Goal: Information Seeking & Learning: Learn about a topic

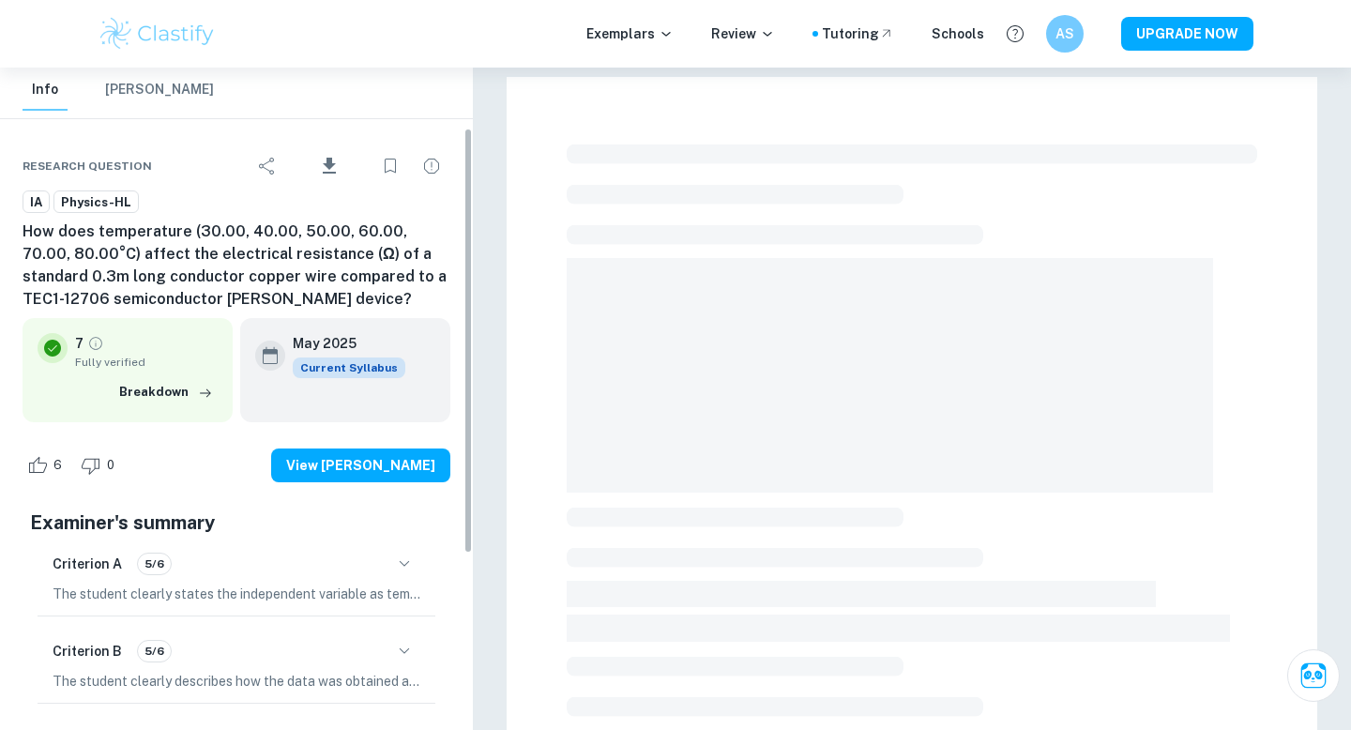
scroll to position [98, 0]
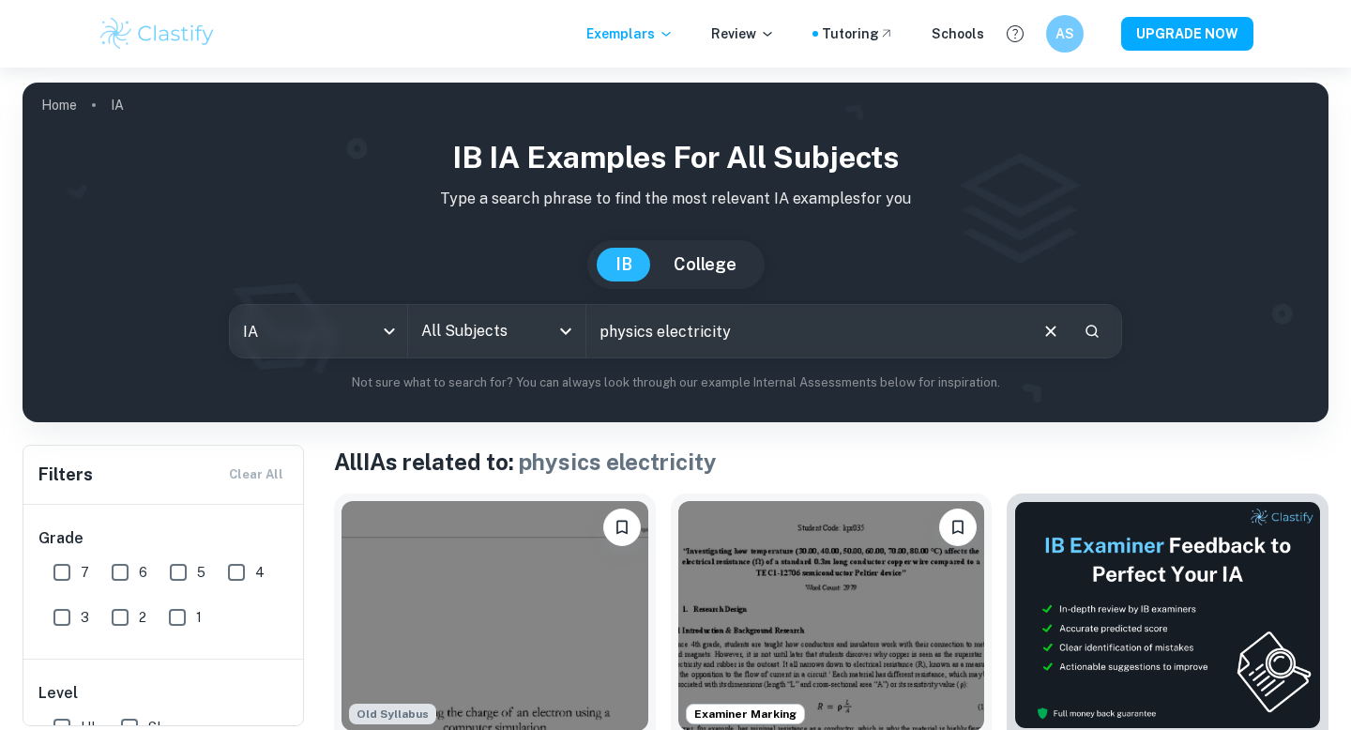
click at [811, 348] on input "physics electricity" at bounding box center [805, 331] width 439 height 53
click at [734, 332] on input "physics electricity" at bounding box center [805, 331] width 439 height 53
paste input "Lore ipsumdolorsi ametc Adipiscinge seddoeiu temporin (utlab/etdolor magnaaliq …"
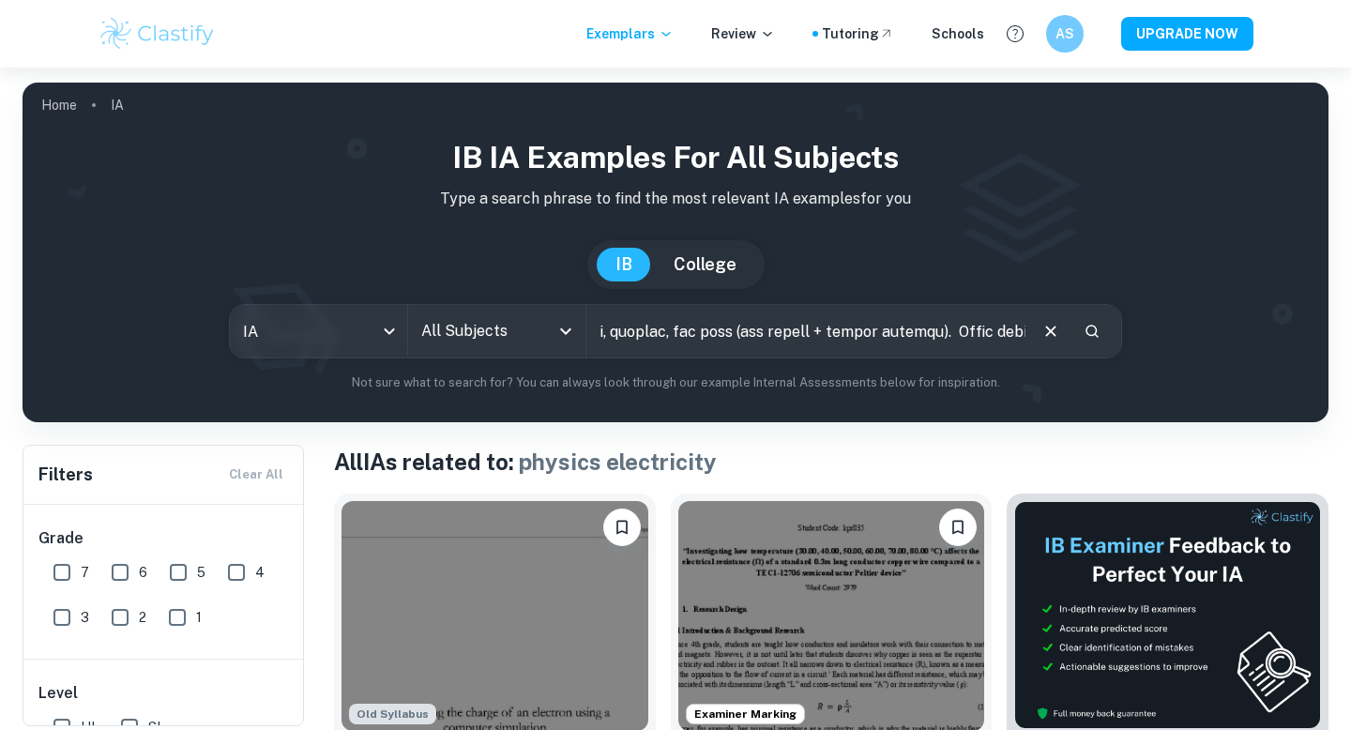
type input "loremip Dolo sitametconse adipi Elitseddoei temporin utlabore (etdol/magnaal en…"
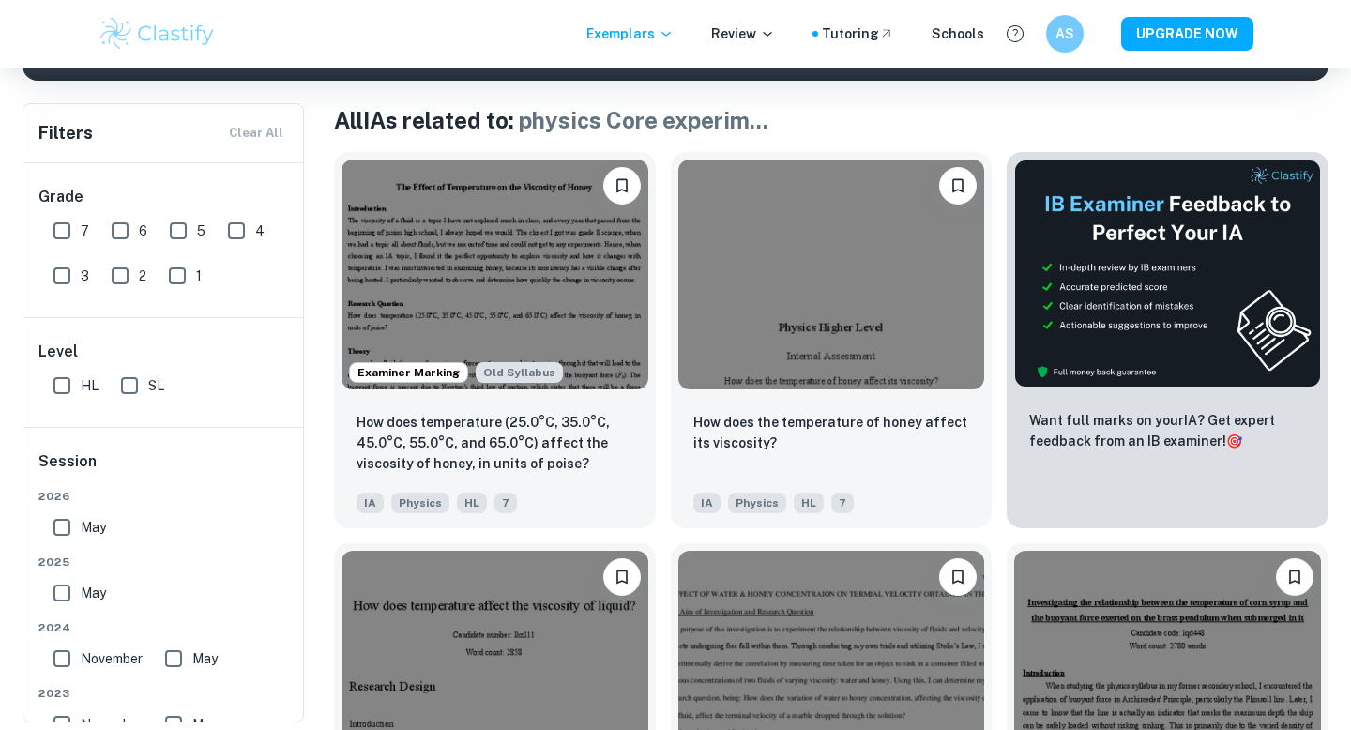
scroll to position [346, 0]
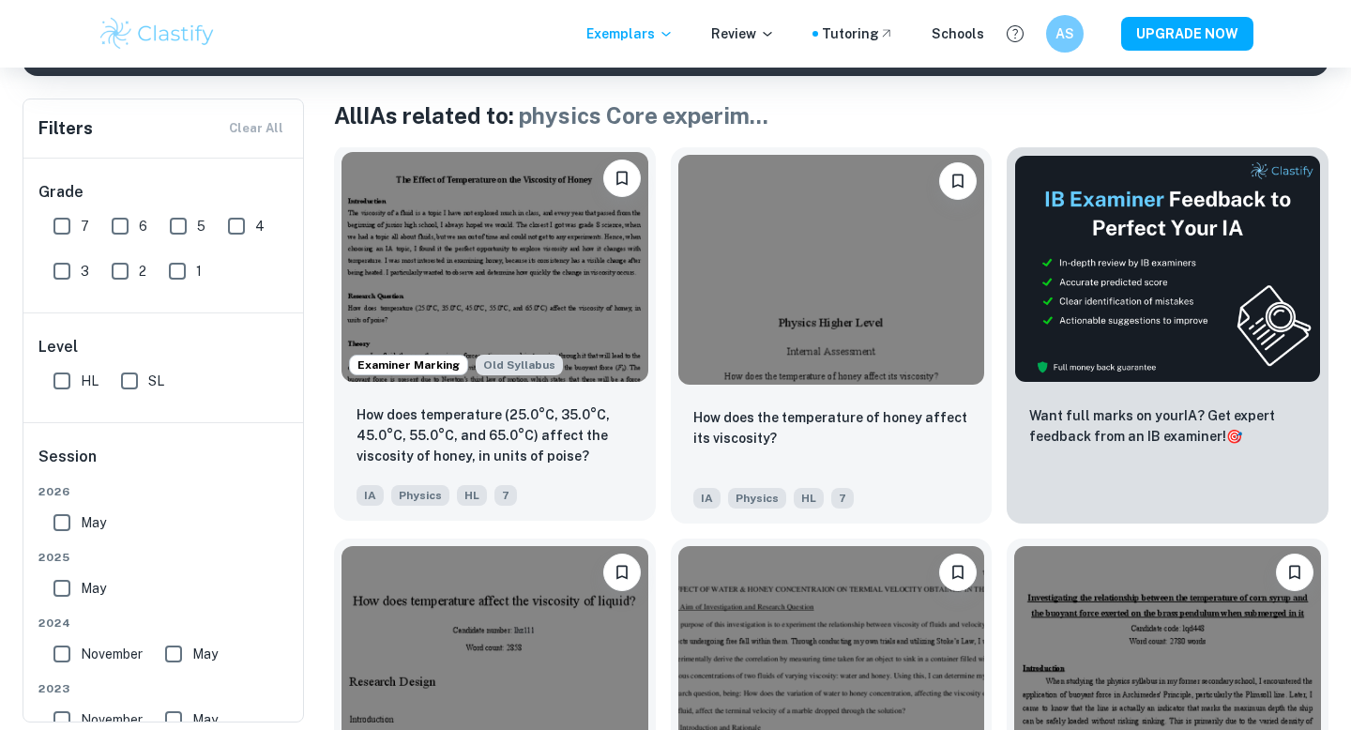
click at [510, 243] on img at bounding box center [495, 267] width 307 height 230
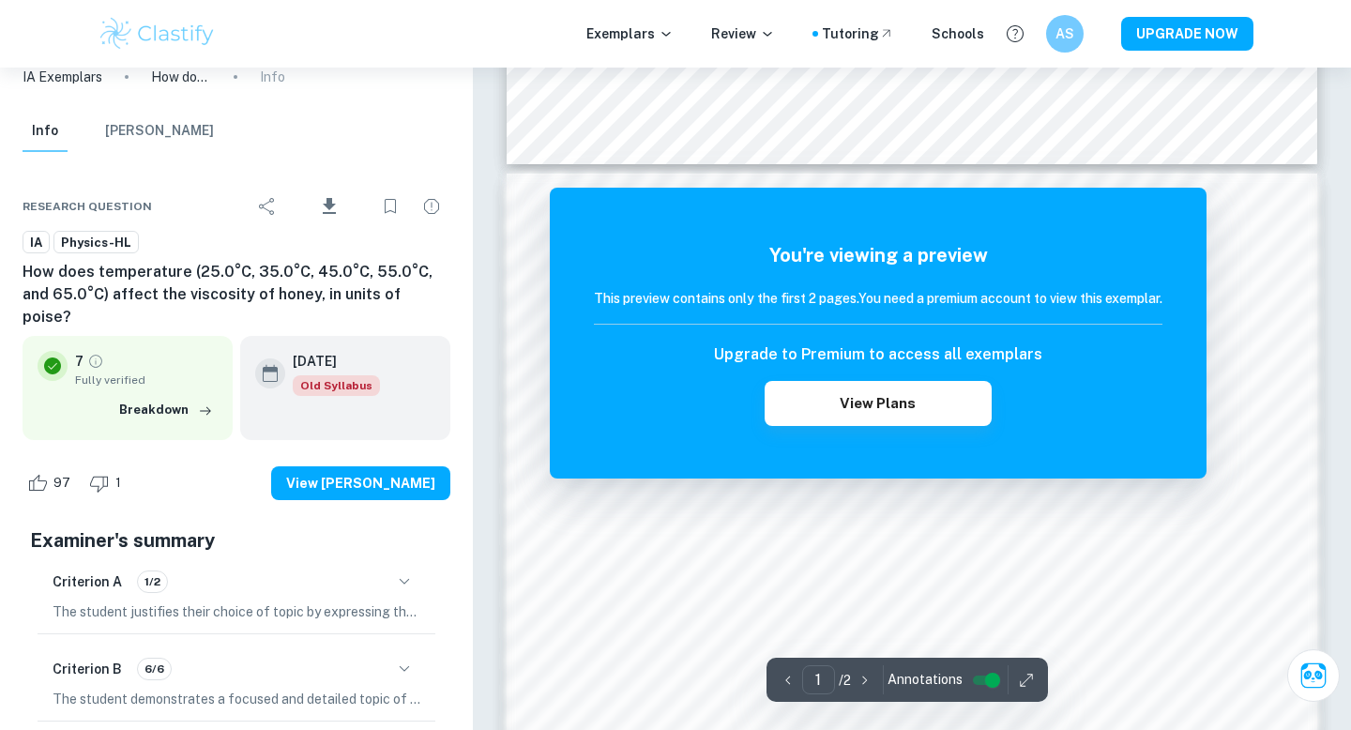
scroll to position [970, 0]
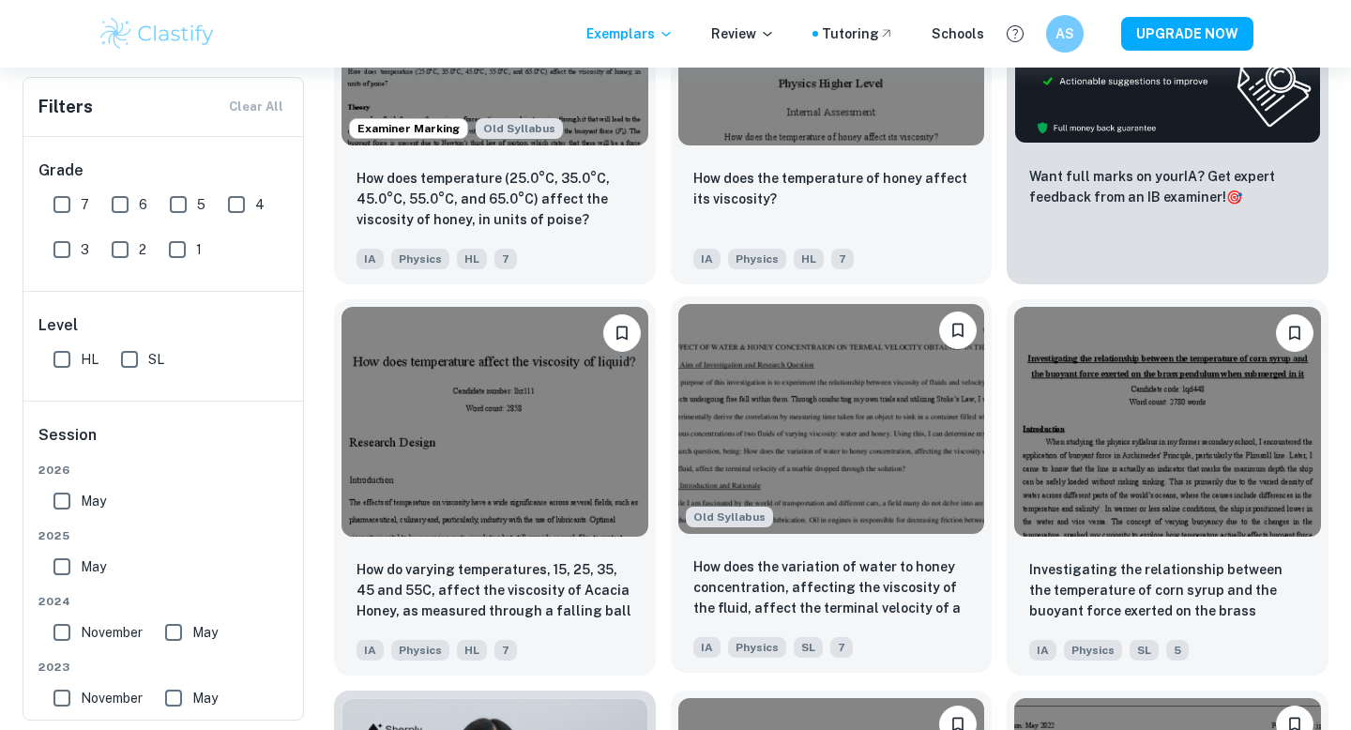
scroll to position [590, 0]
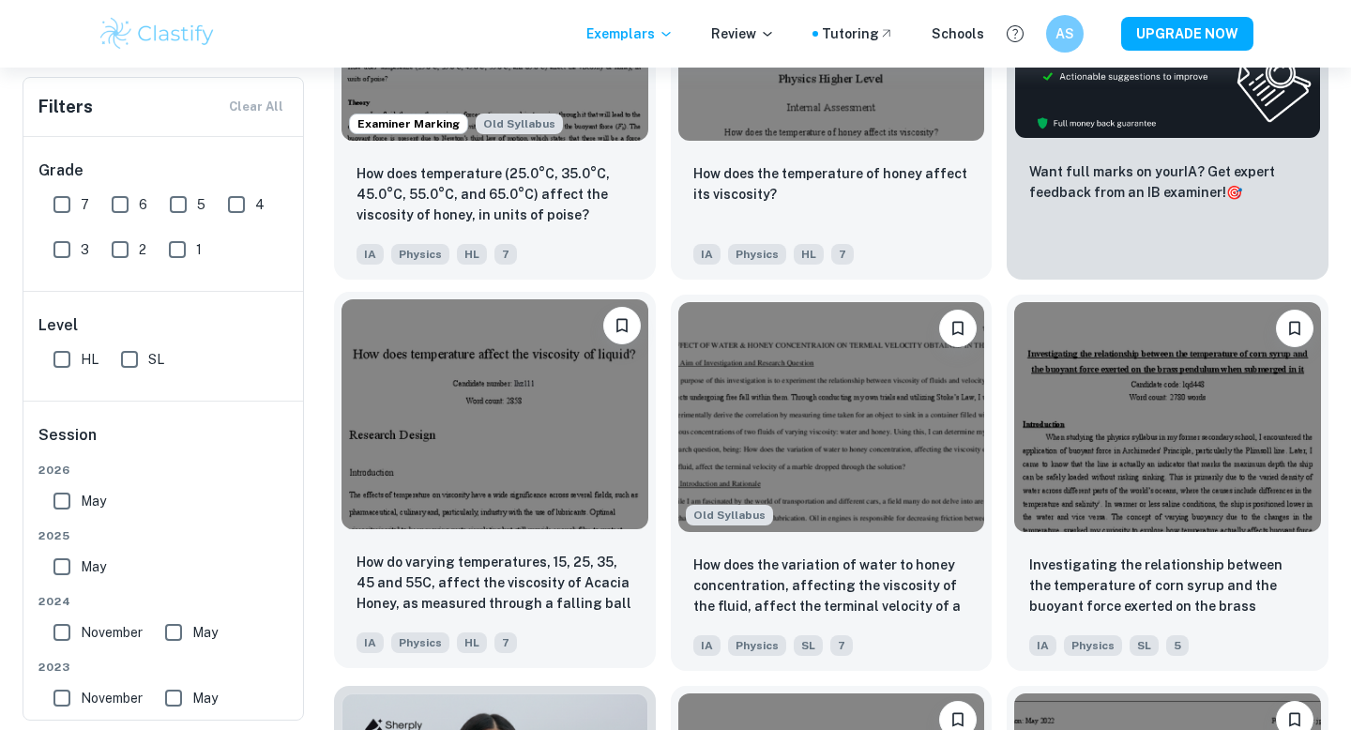
click at [473, 438] on img at bounding box center [495, 414] width 307 height 230
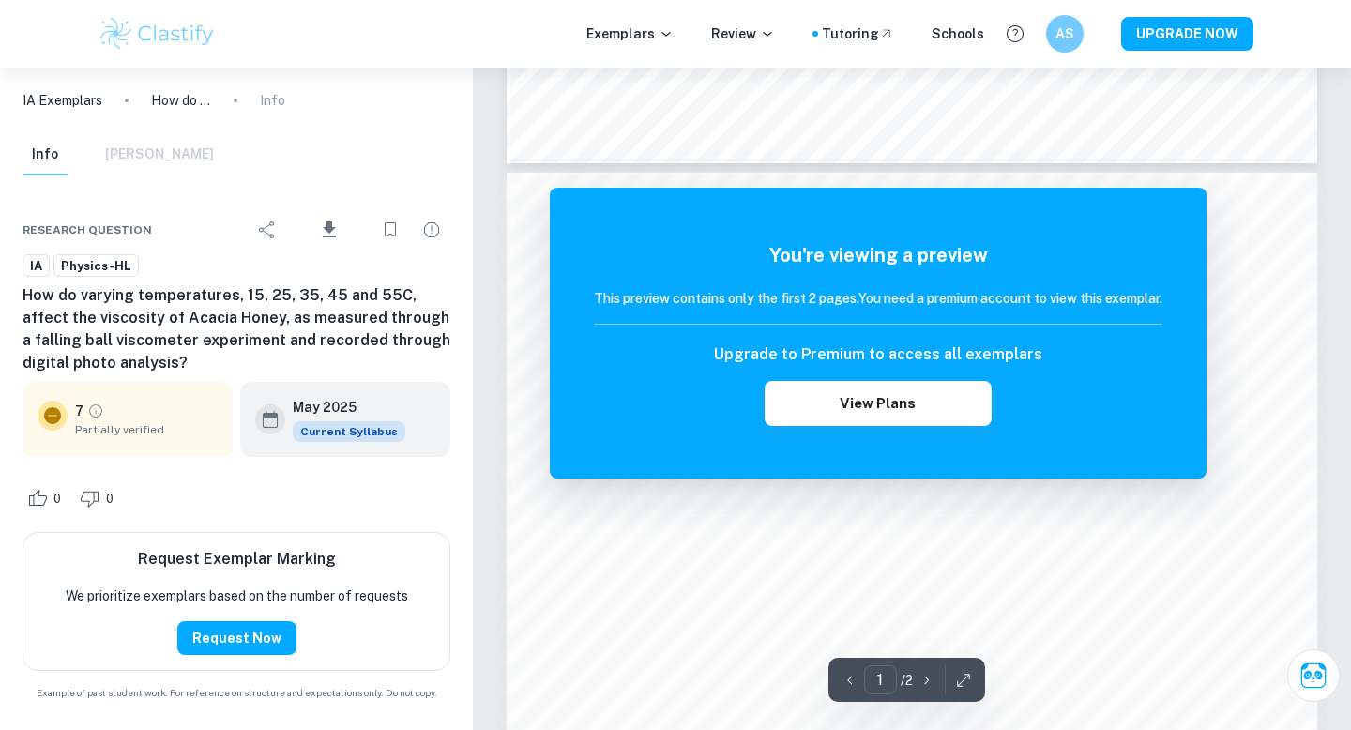
scroll to position [1132, 0]
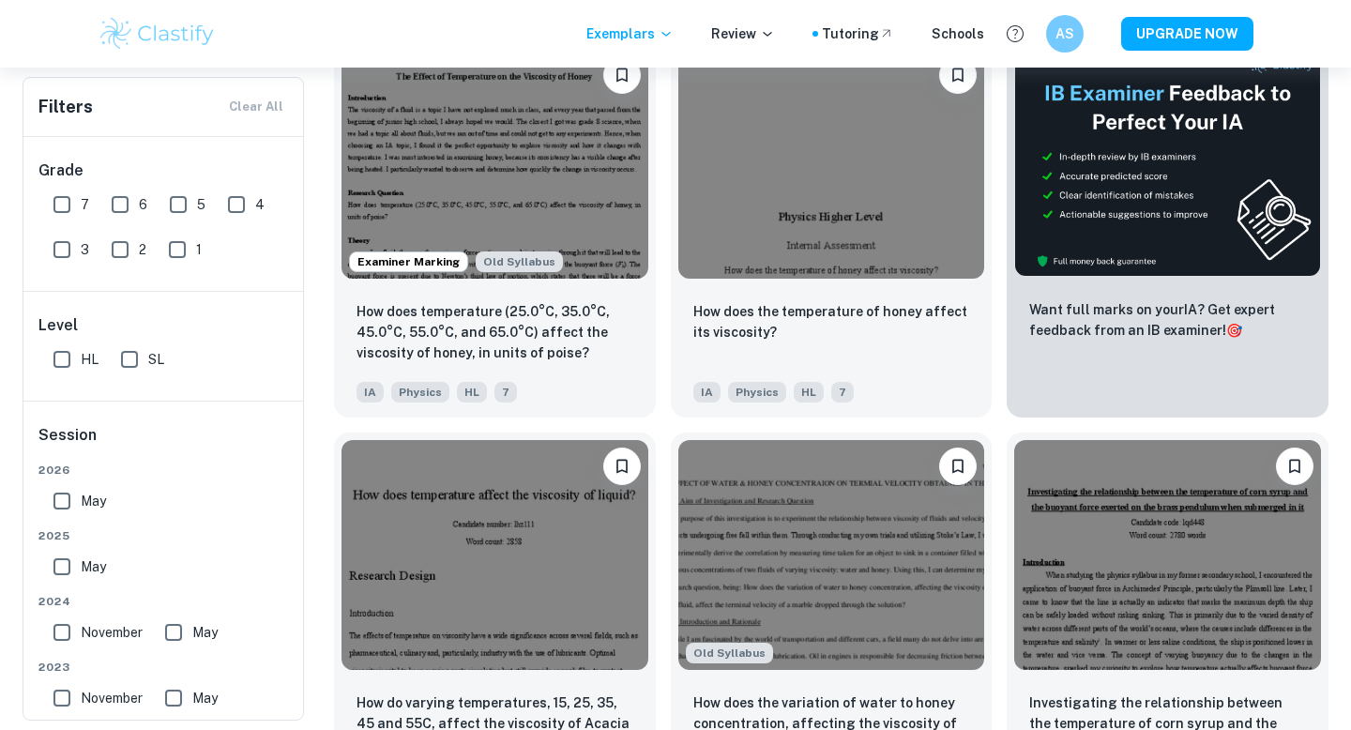
scroll to position [449, 0]
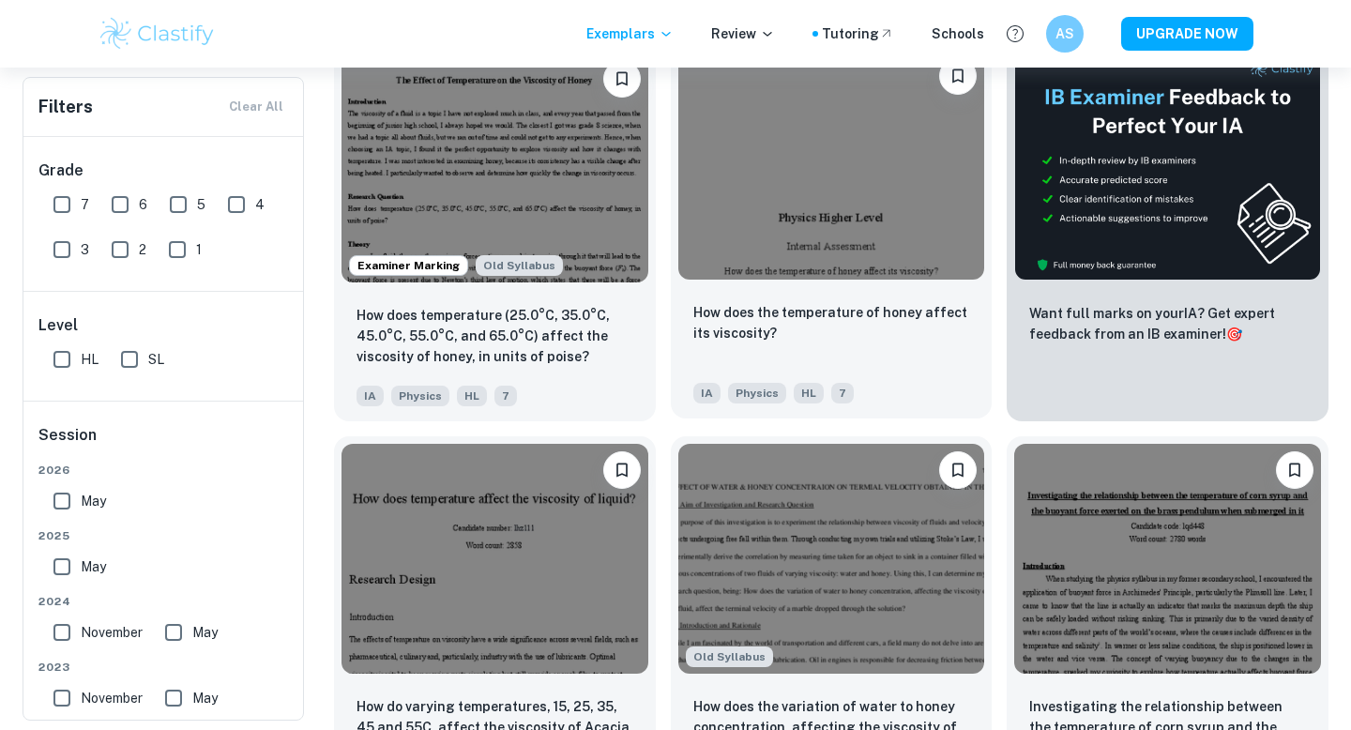
click at [879, 195] on img at bounding box center [831, 165] width 307 height 230
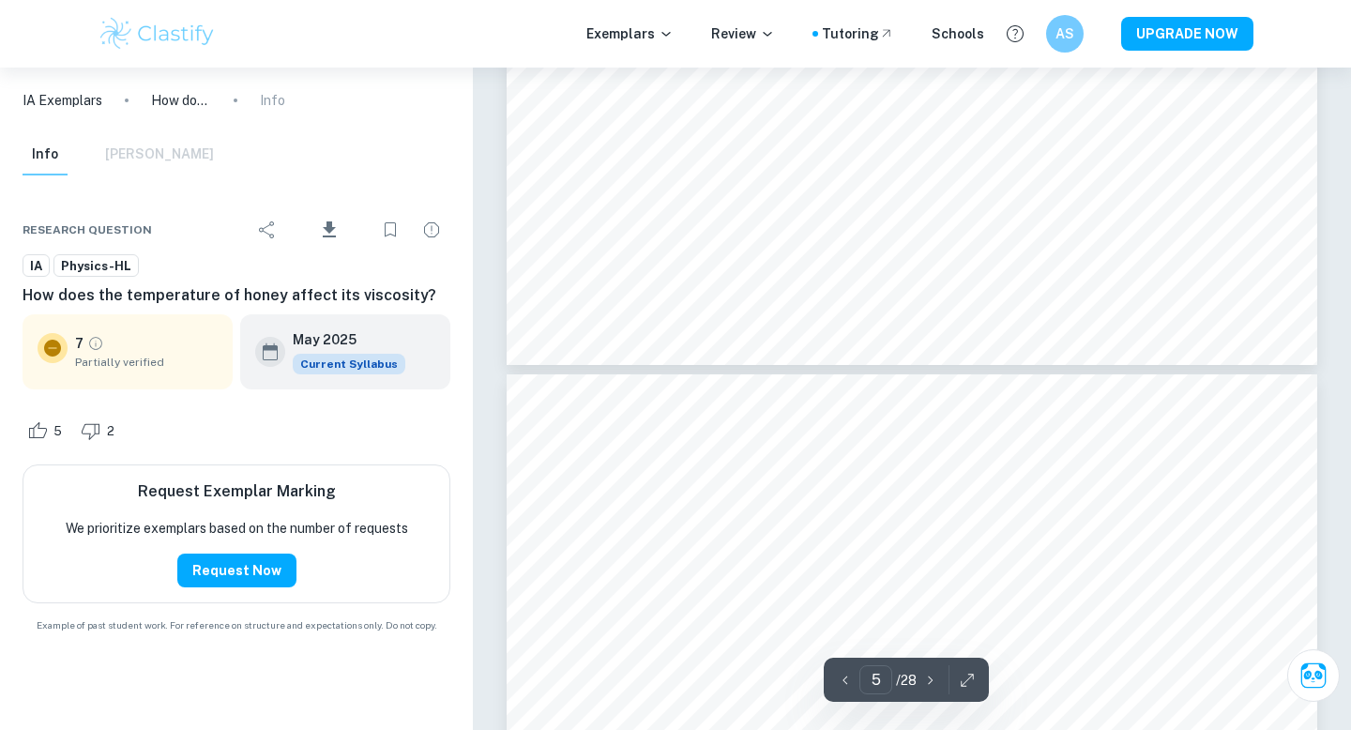
type input "4"
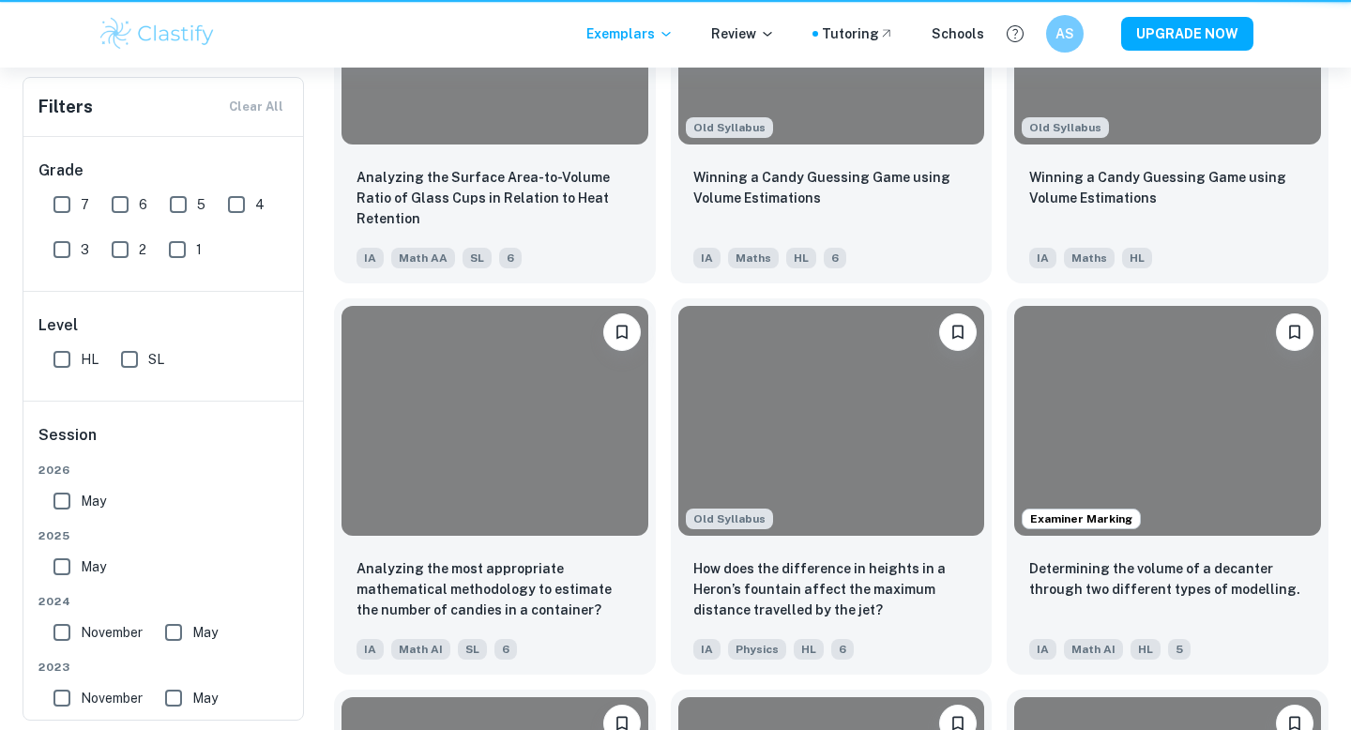
scroll to position [449, 0]
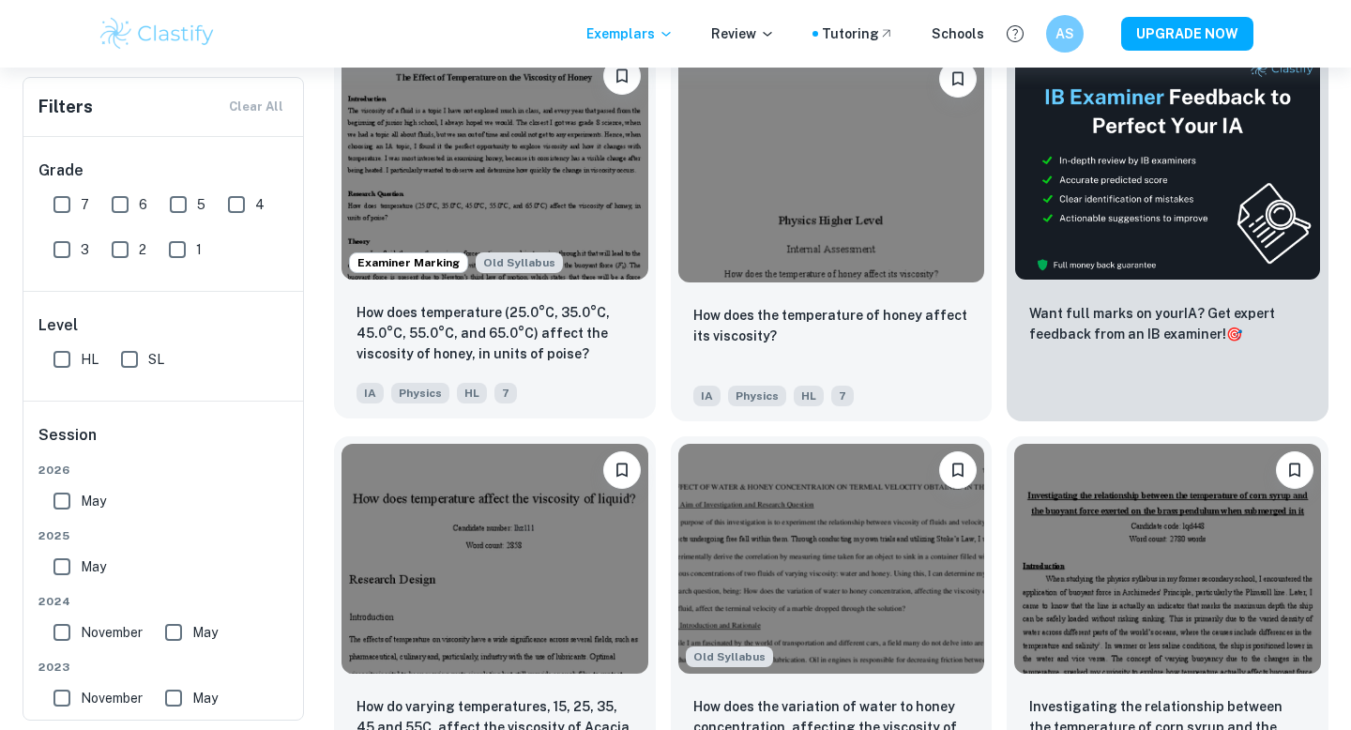
click at [523, 194] on img at bounding box center [495, 165] width 307 height 230
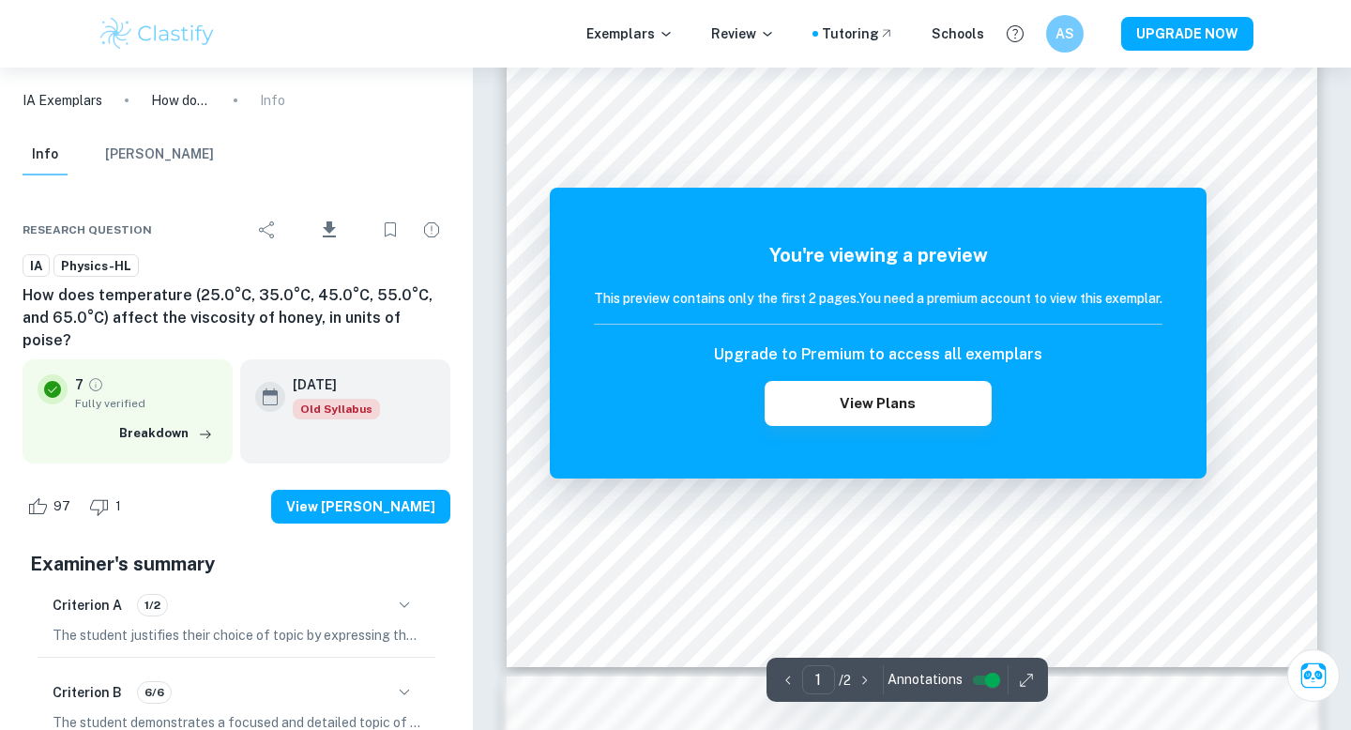
scroll to position [479, 0]
